Goal: Task Accomplishment & Management: Use online tool/utility

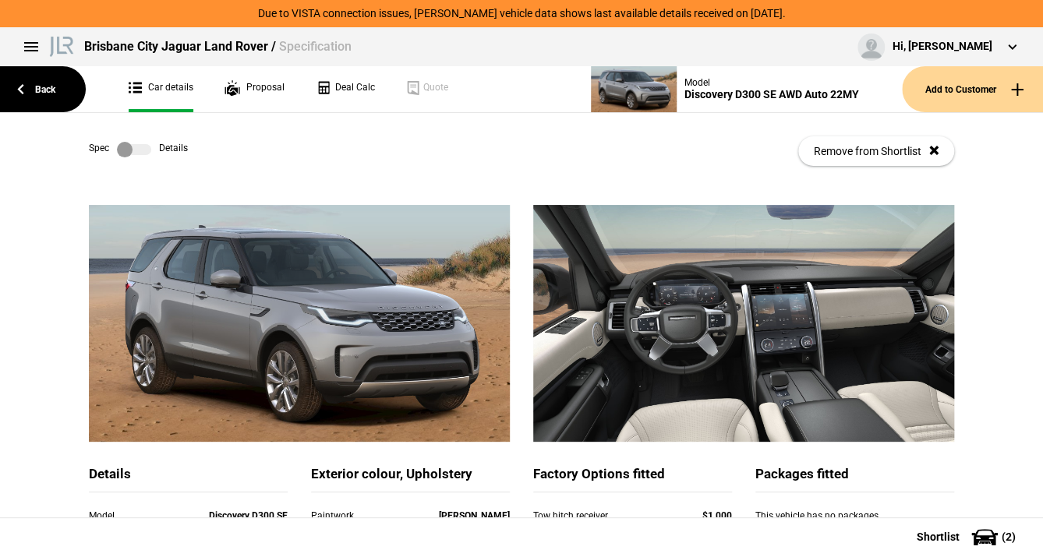
scroll to position [499, 0]
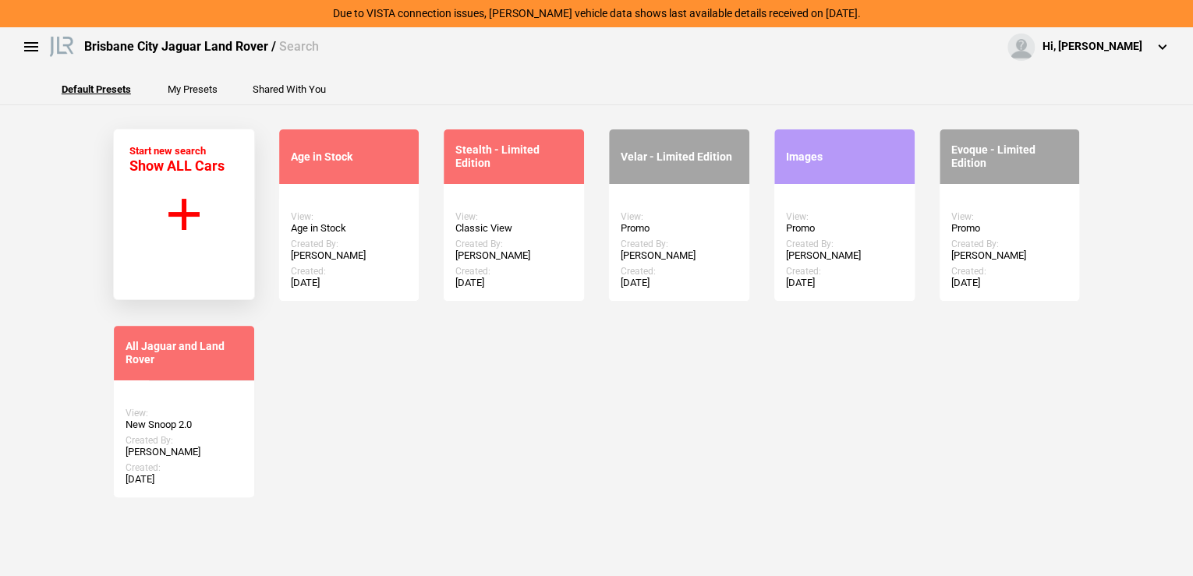
click at [182, 207] on button "Start new search Show ALL Cars" at bounding box center [184, 215] width 142 height 172
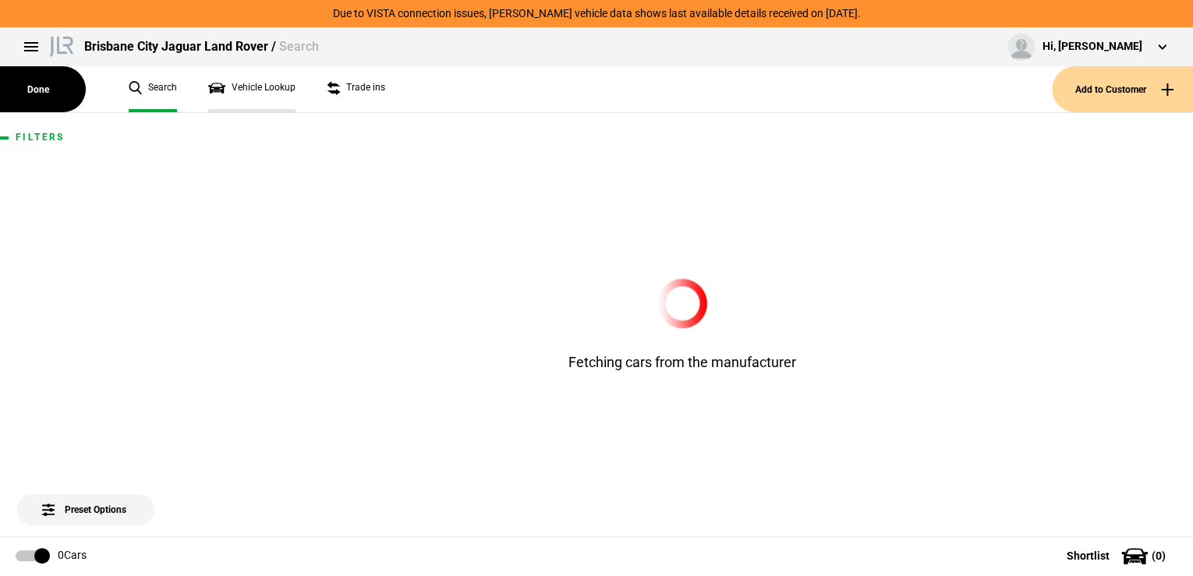
click at [243, 89] on link "Vehicle Lookup" at bounding box center [251, 89] width 87 height 46
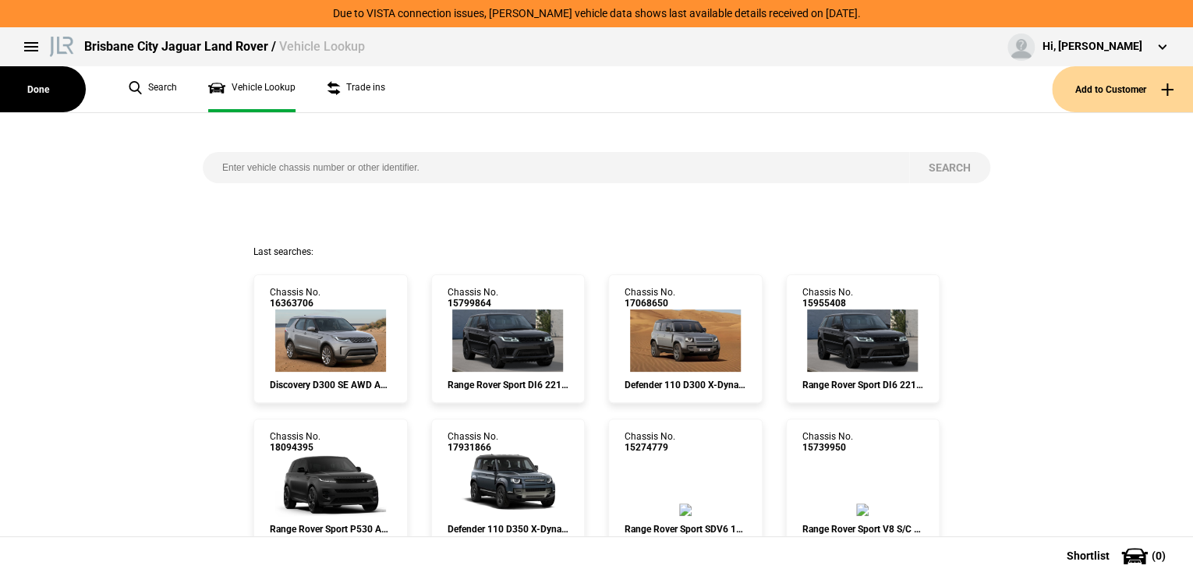
click at [234, 168] on input "search" at bounding box center [556, 167] width 706 height 31
paste input "[US_VEHICLE_IDENTIFICATION_NUMBER]"
type input "[US_VEHICLE_IDENTIFICATION_NUMBER]"
click at [945, 164] on button "Search" at bounding box center [949, 167] width 81 height 31
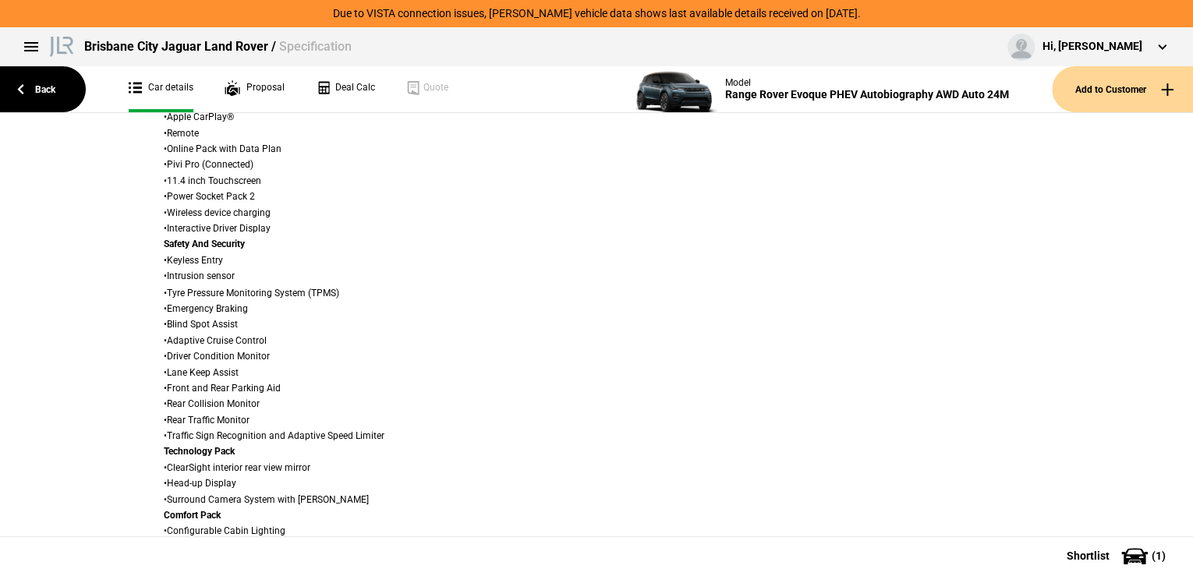
scroll to position [1372, 0]
